Goal: Transaction & Acquisition: Purchase product/service

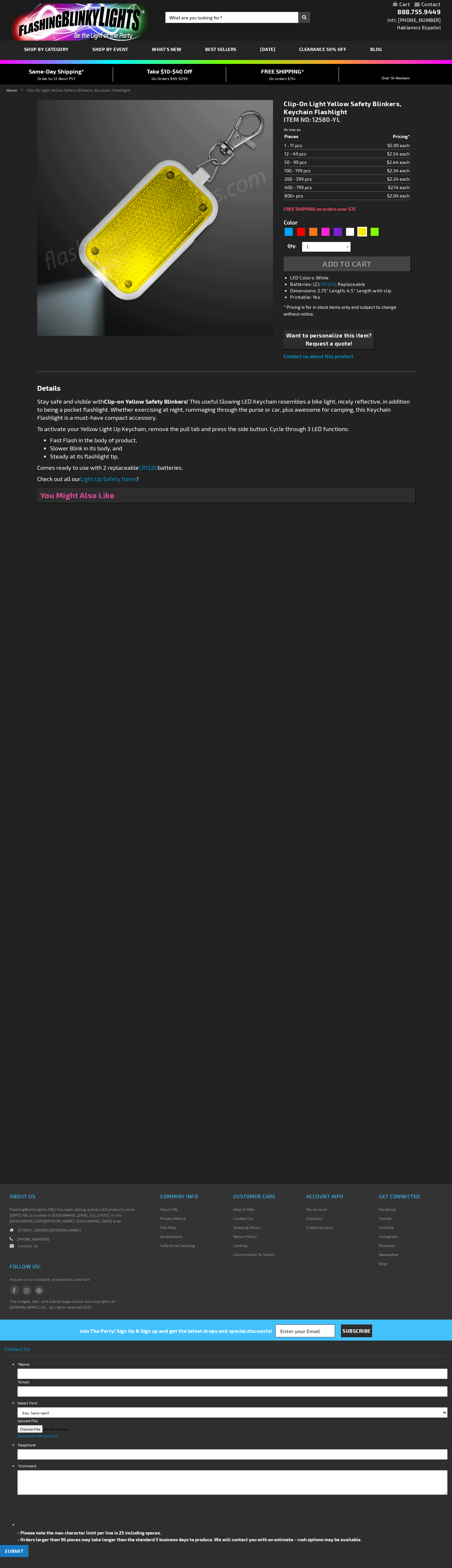
type input "5647"
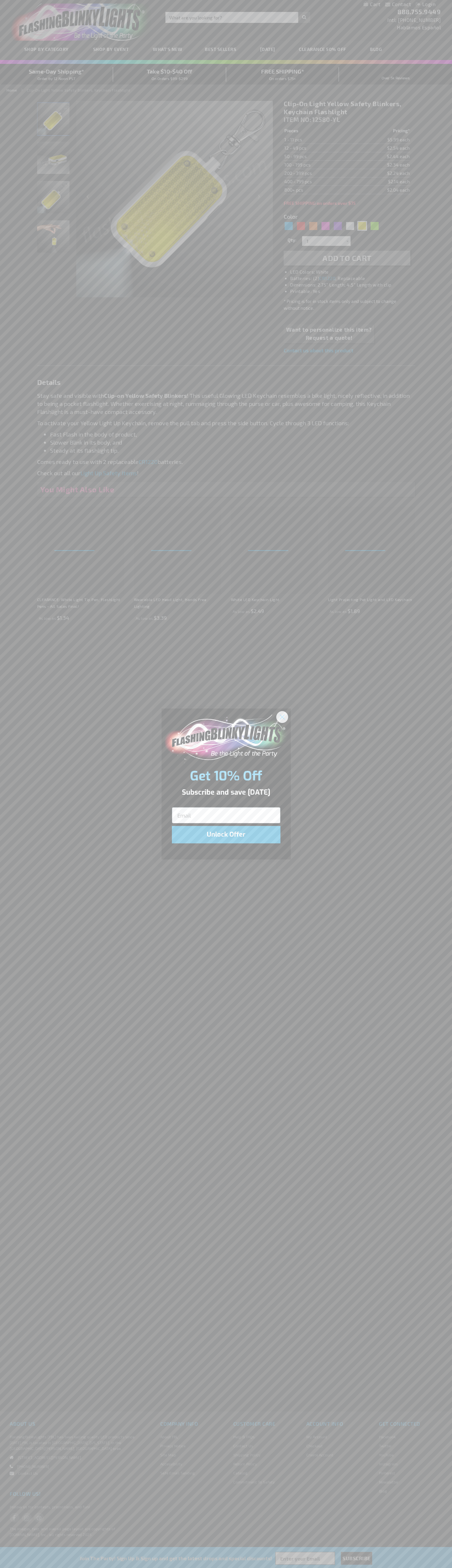
click at [282, 716] on icon "Close dialog" at bounding box center [281, 716] width 4 height 4
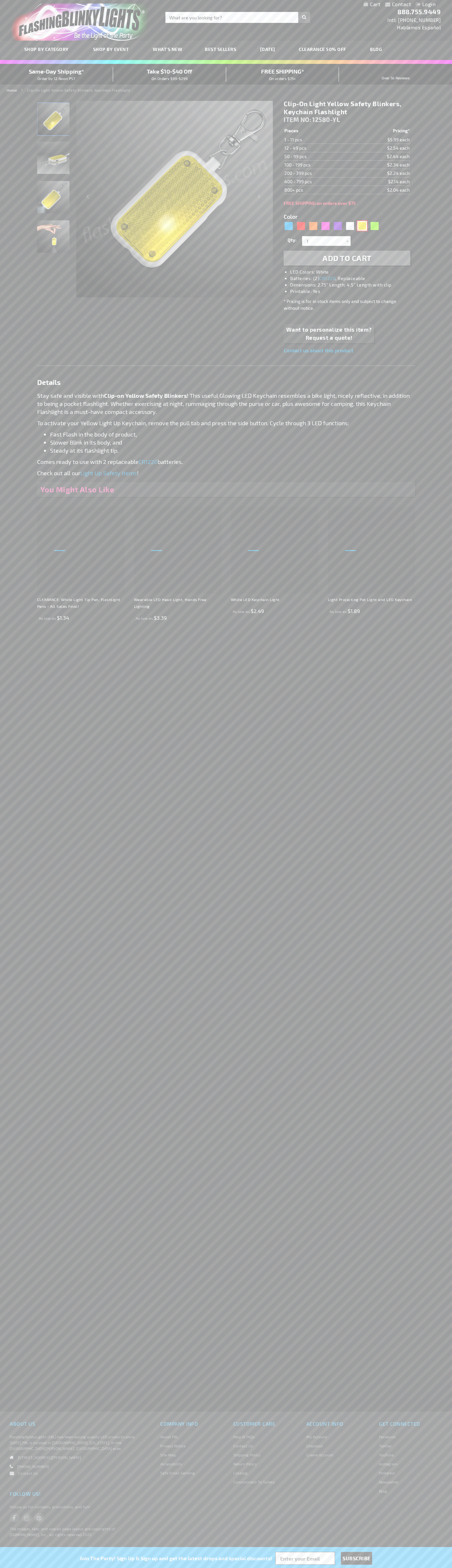
click at [362, 226] on div "Yellow" at bounding box center [362, 226] width 10 height 10
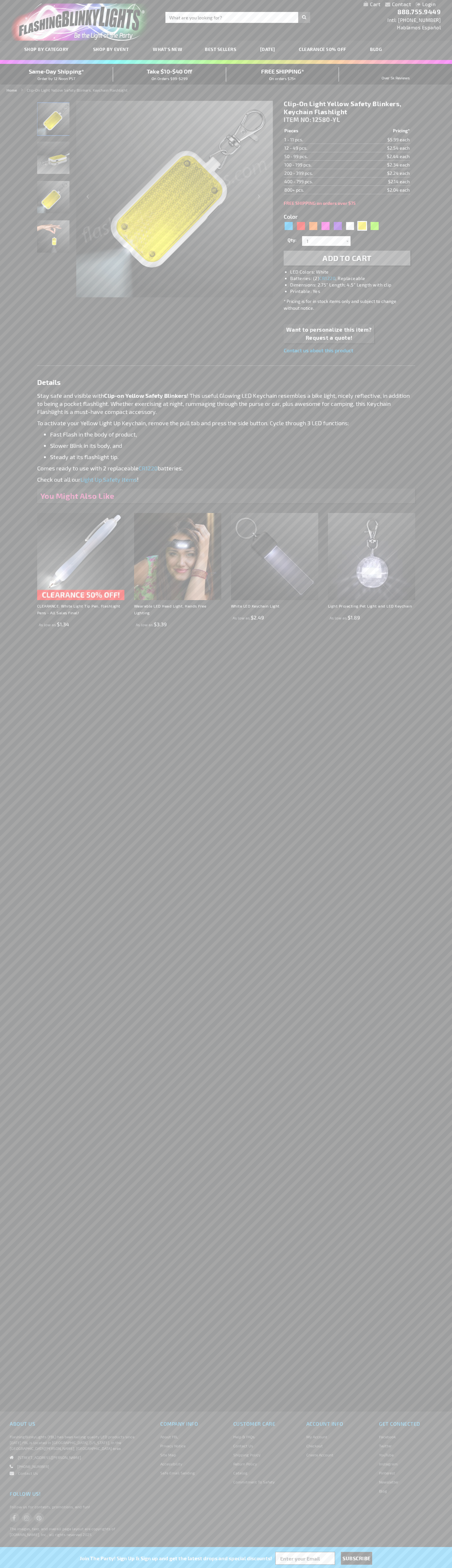
click at [347, 258] on span "Add to Cart" at bounding box center [347, 257] width 49 height 9
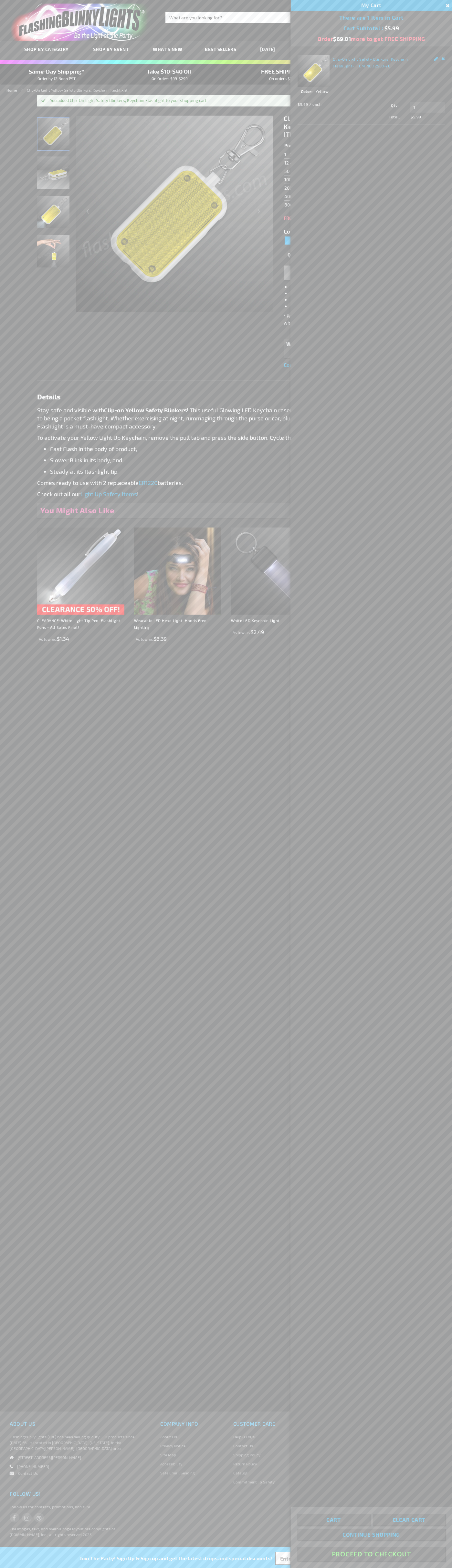
click at [371, 1554] on button "Proceed To Checkout" at bounding box center [371, 1554] width 148 height 15
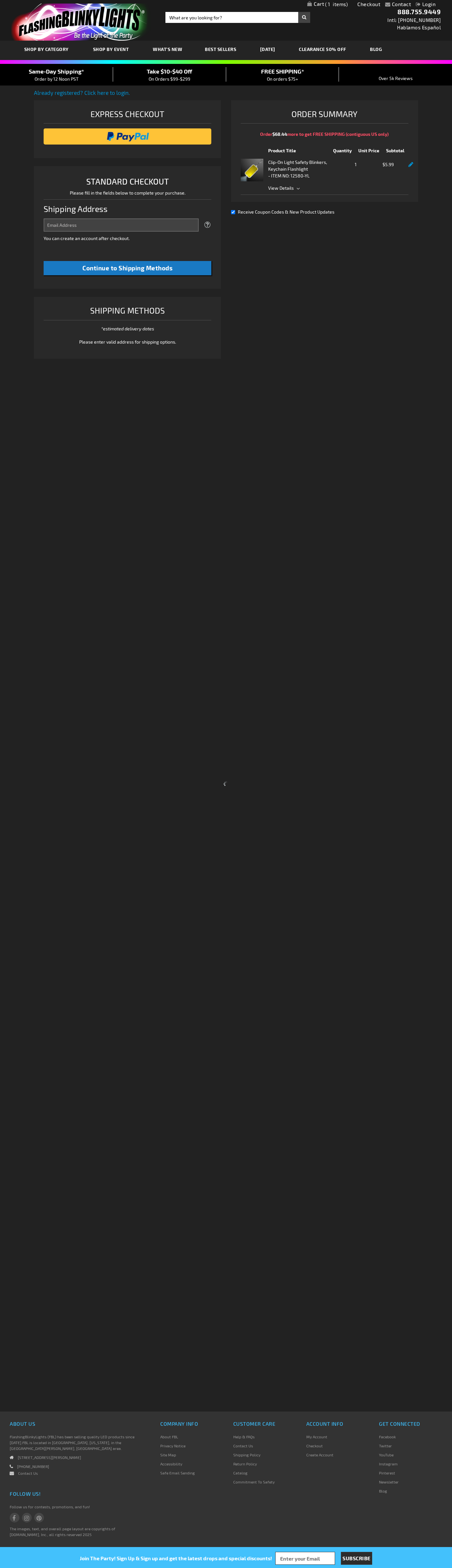
select select "US"
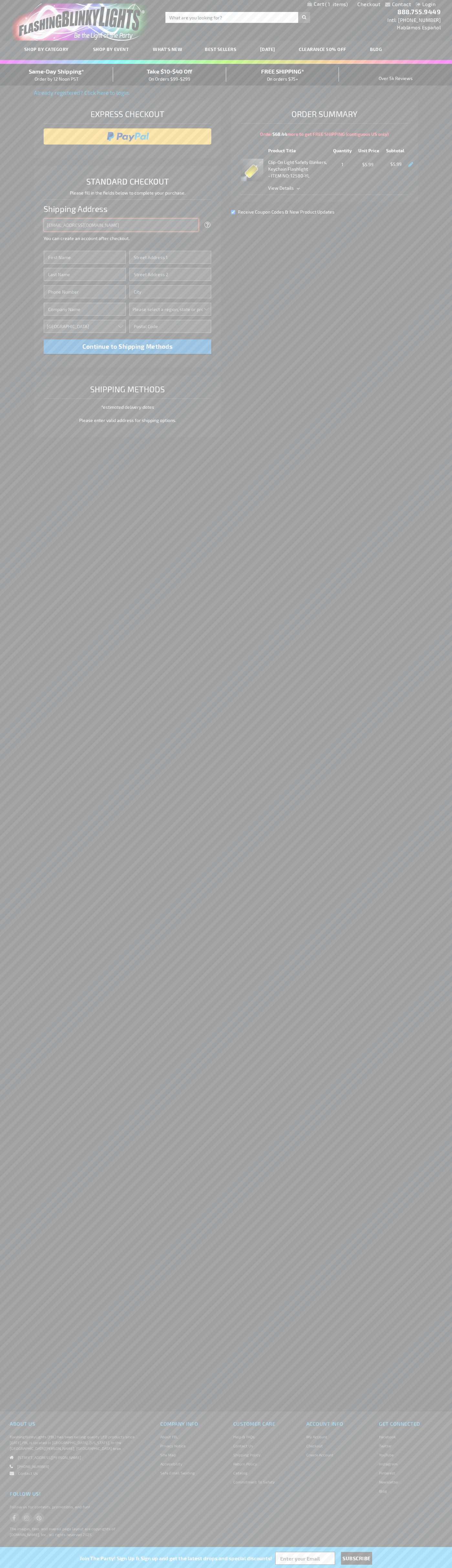
type input "johnsmith005@storebotmail.joonix.net"
type input "John"
type input "201 Colorado St"
type input "First floor"
type input "austin"
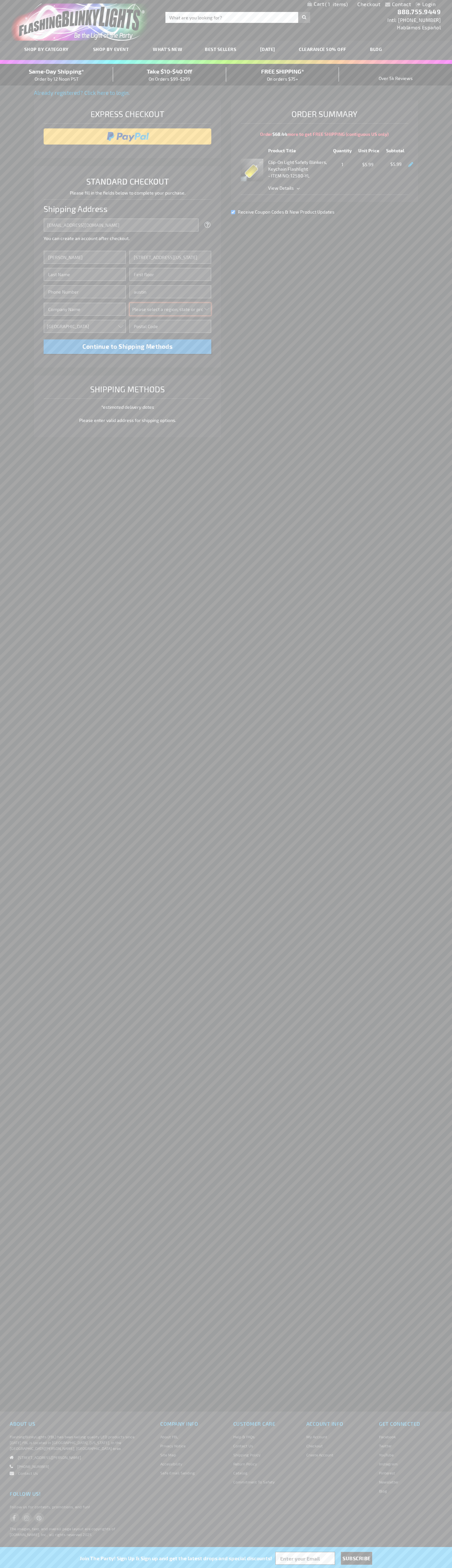
select select "57"
type input "78701"
type input "Smith"
type input "6502530000"
type input "John Smith"
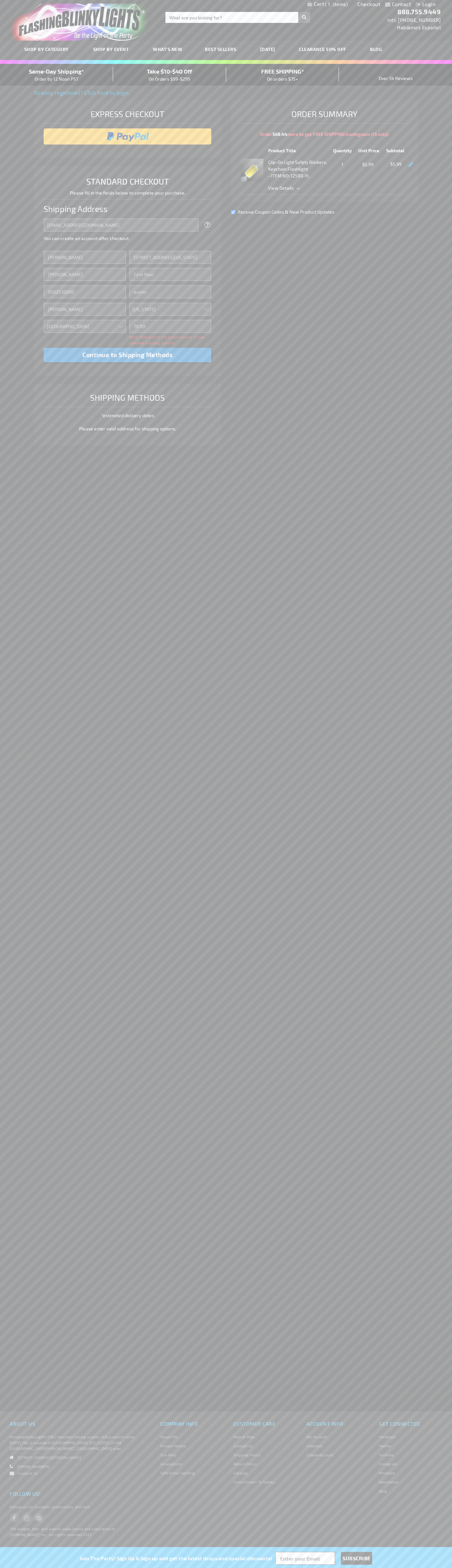
click at [57, 75] on div "Same-Day Shipping* Order by 12 Noon PST" at bounding box center [57, 74] width 113 height 15
click at [127, 136] on input "image" at bounding box center [127, 136] width 161 height 13
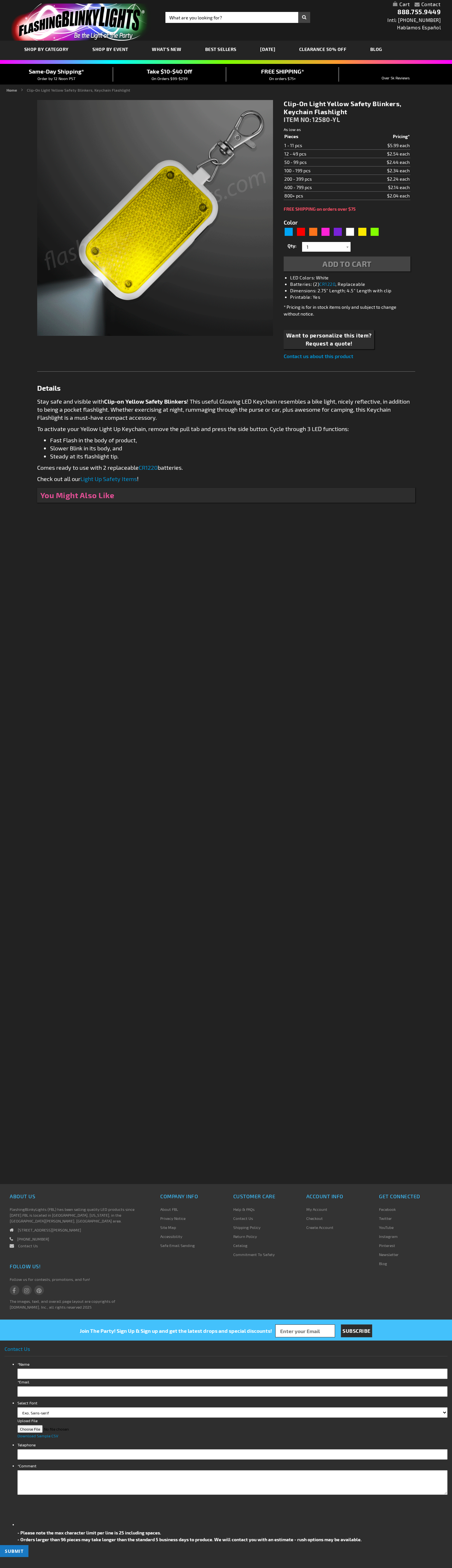
type input "5647"
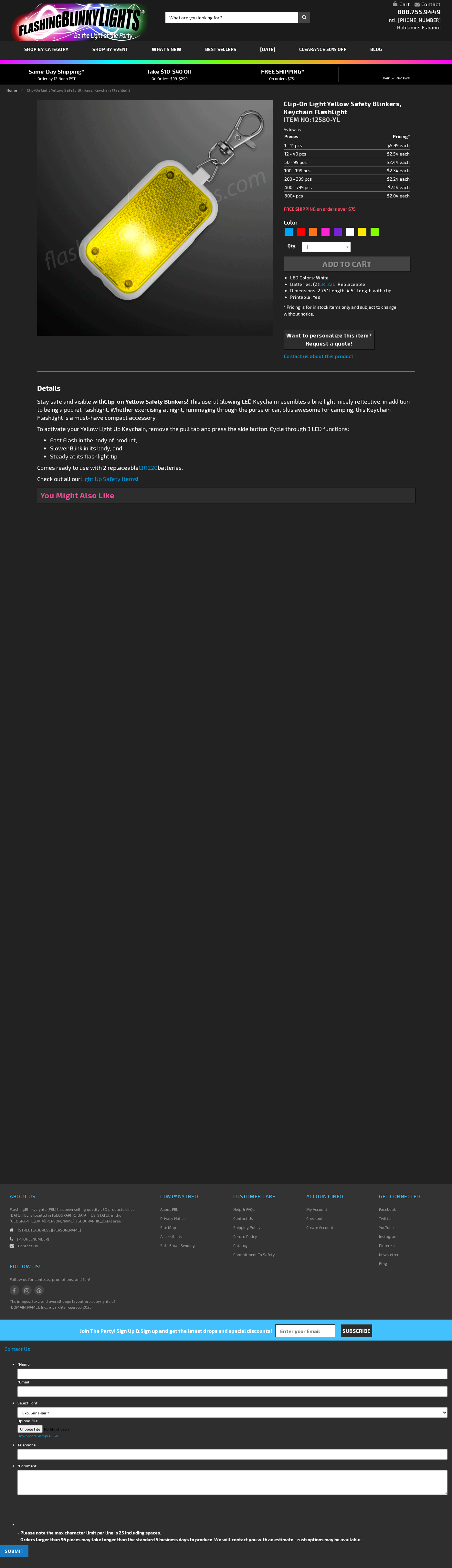
type input "5647"
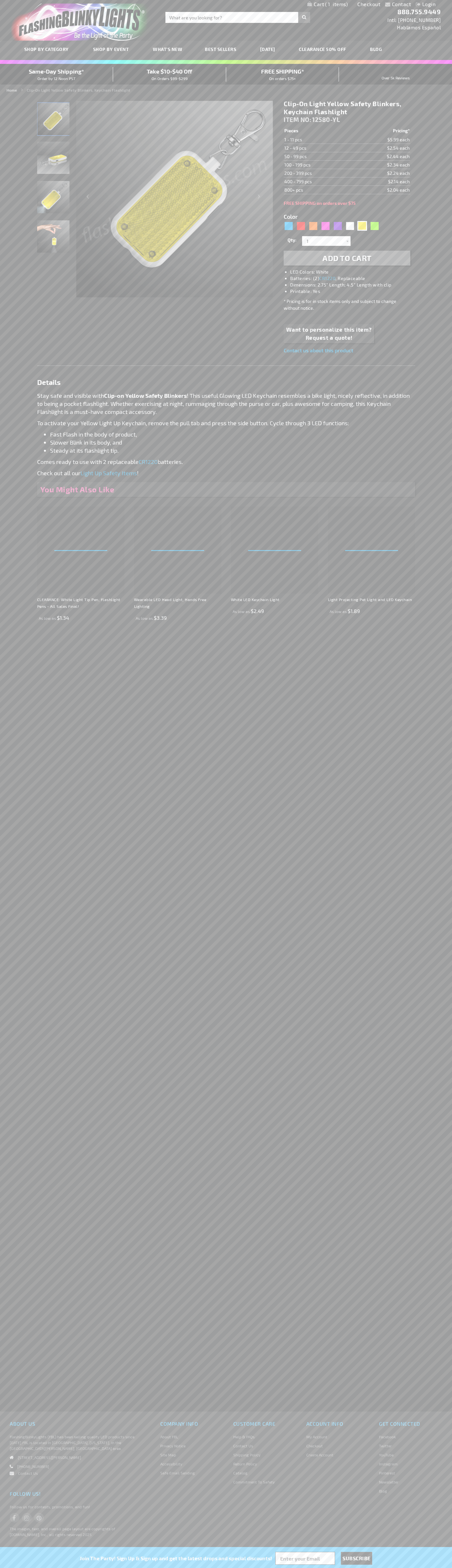
click at [327, 4] on span "1" at bounding box center [336, 4] width 23 height 6
